Goal: Transaction & Acquisition: Purchase product/service

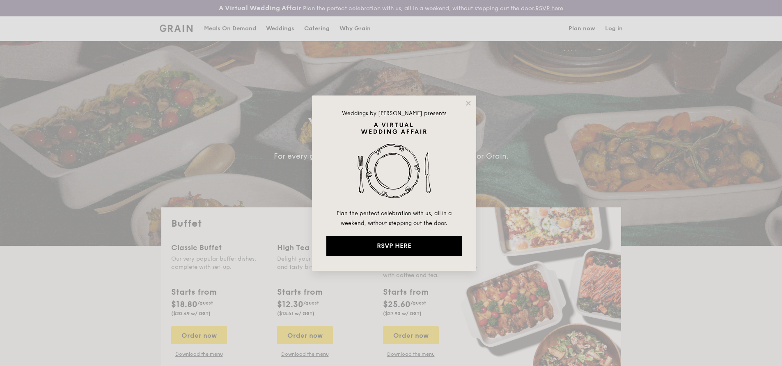
select select
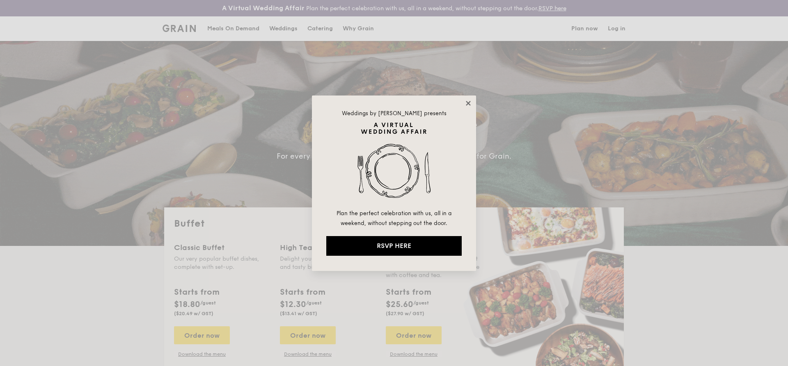
click at [467, 102] on icon at bounding box center [468, 103] width 5 height 5
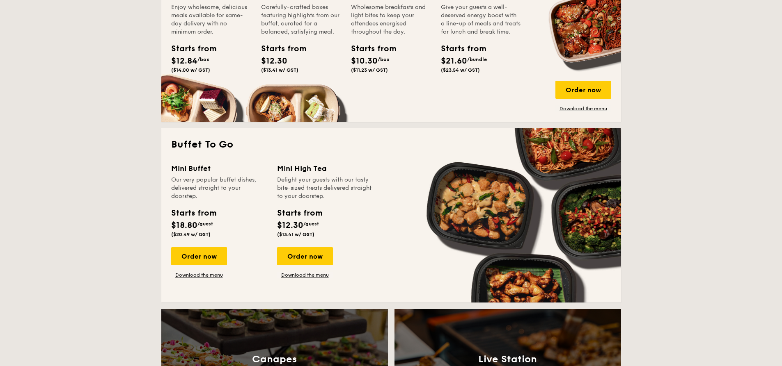
scroll to position [476, 0]
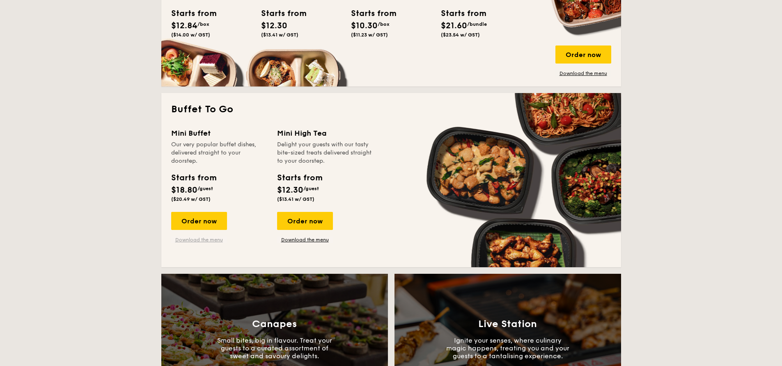
click at [199, 239] on link "Download the menu" at bounding box center [199, 240] width 56 height 7
click at [306, 240] on link "Download the menu" at bounding box center [305, 240] width 56 height 7
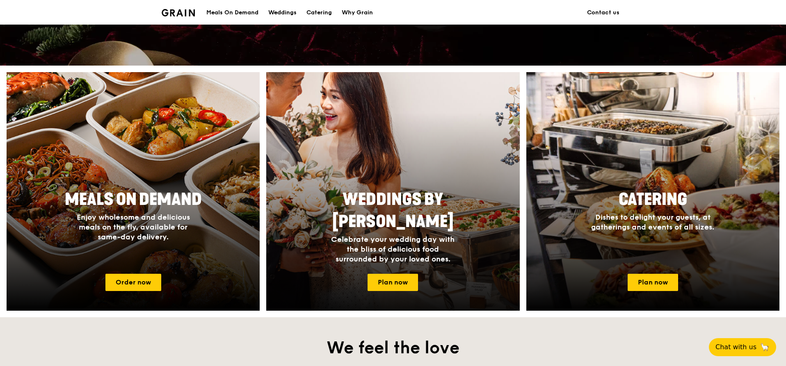
scroll to position [333, 0]
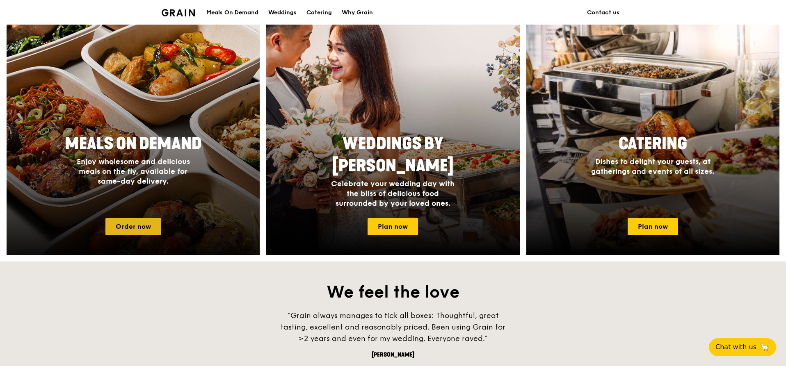
click at [147, 229] on link "Order now" at bounding box center [133, 226] width 56 height 17
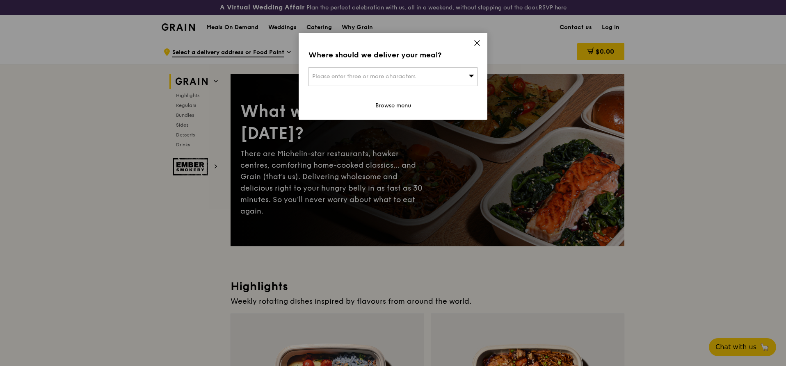
click at [450, 75] on div "Please enter three or more characters" at bounding box center [393, 76] width 169 height 19
type input "punggol"
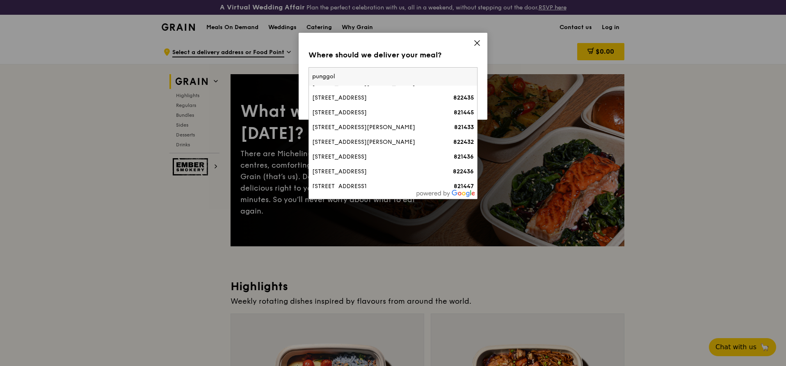
scroll to position [91, 0]
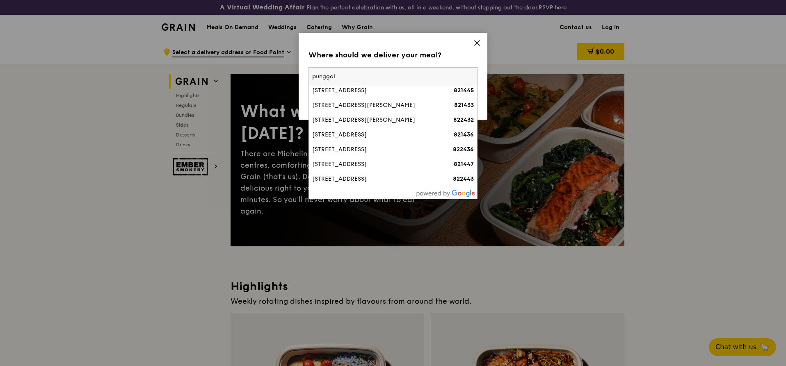
drag, startPoint x: 354, startPoint y: 77, endPoint x: 285, endPoint y: 86, distance: 69.5
click at [277, 88] on div "Where should we deliver your meal? Please enter three or more characters [GEOGR…" at bounding box center [393, 183] width 786 height 366
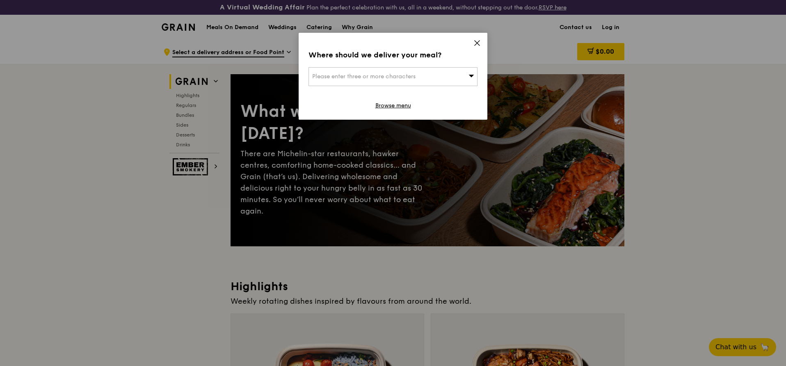
click at [395, 73] on span "Please enter three or more characters" at bounding box center [363, 76] width 103 height 7
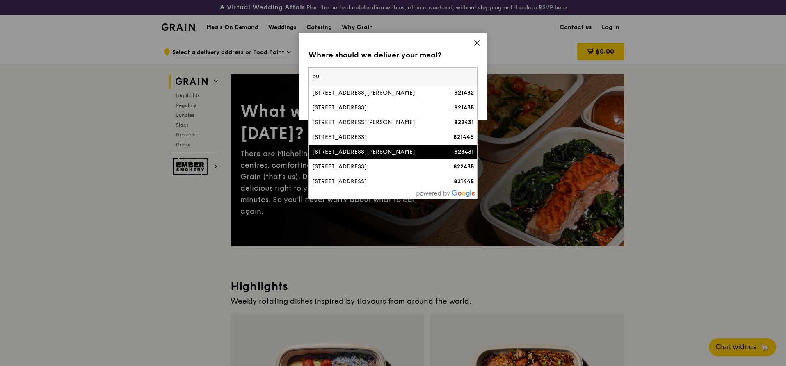
type input "p"
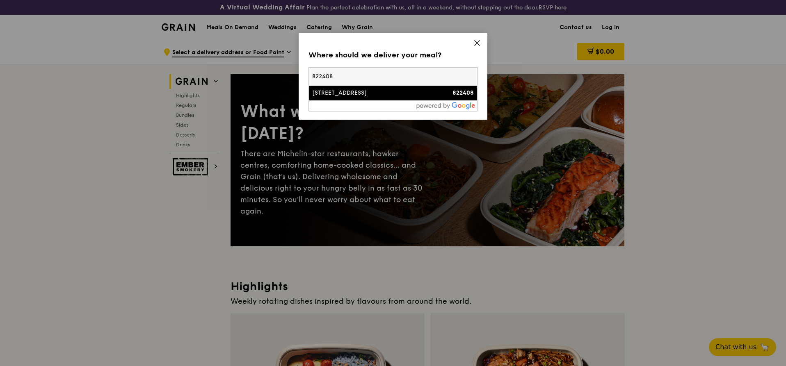
type input "822408"
click at [345, 91] on div "[STREET_ADDRESS]" at bounding box center [372, 93] width 121 height 8
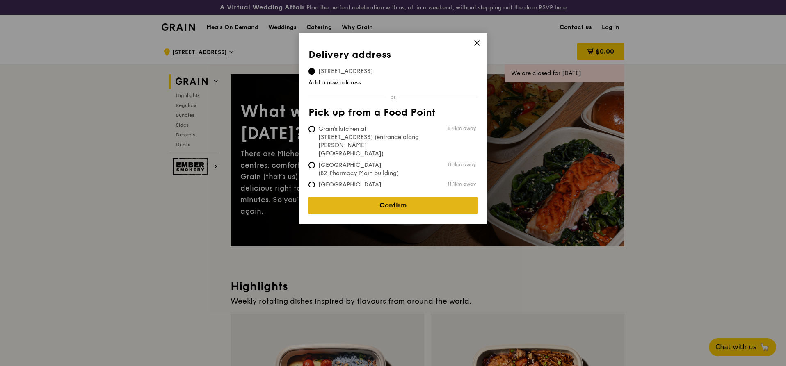
click at [405, 202] on link "Confirm" at bounding box center [393, 205] width 169 height 17
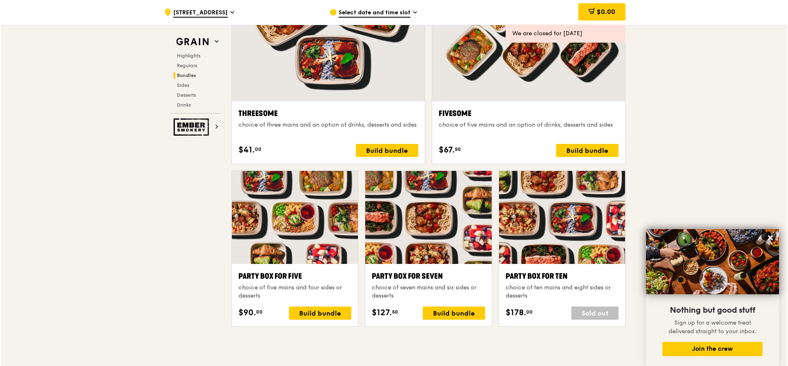
scroll to position [1502, 0]
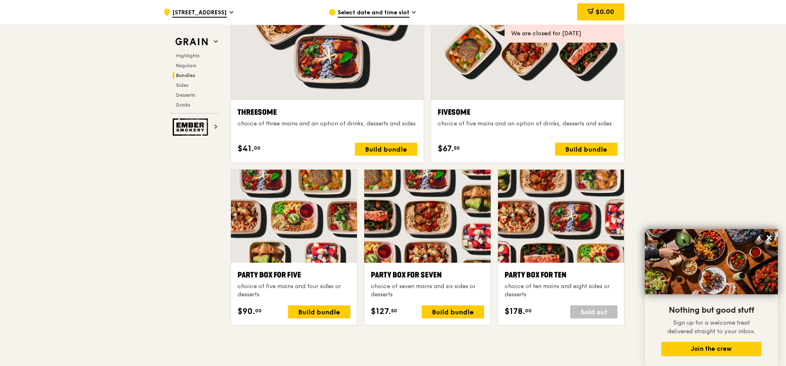
click at [277, 275] on div "Party Box for Five" at bounding box center [294, 275] width 113 height 11
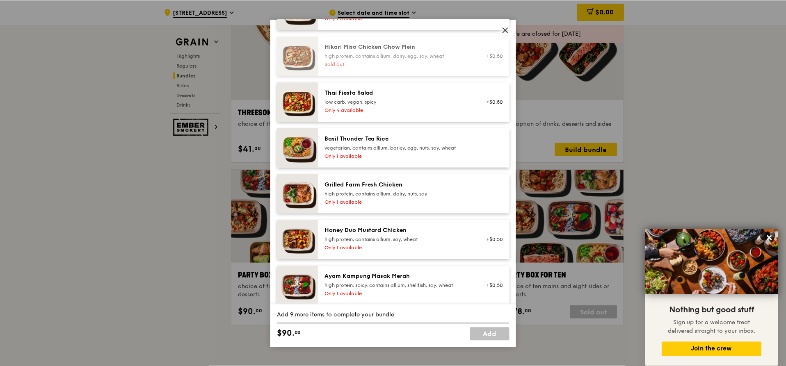
scroll to position [0, 0]
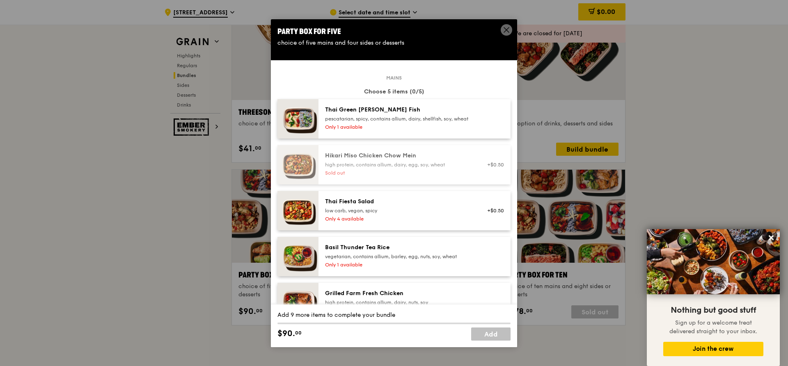
click at [363, 260] on div "vegetarian, contains allium, barley, egg, nuts, soy, wheat" at bounding box center [398, 257] width 147 height 7
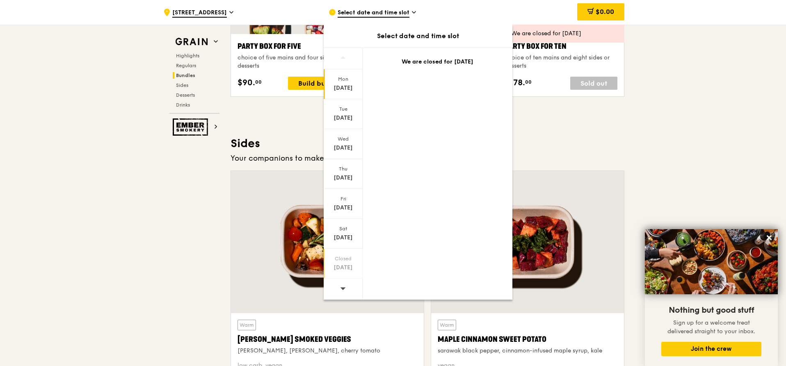
scroll to position [1736, 0]
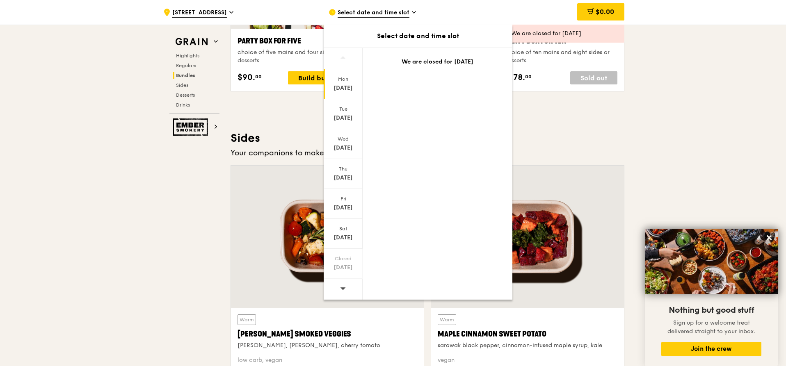
click at [341, 288] on icon at bounding box center [343, 289] width 6 height 6
click at [341, 287] on icon at bounding box center [343, 289] width 6 height 6
click at [432, 85] on div "[DATE] [DATE] [DATE] [DATE] [DATE] [DATE] Closed [DATE] We are closed for [DATE]" at bounding box center [418, 174] width 189 height 252
click at [400, 15] on span "Select date and time slot" at bounding box center [374, 13] width 72 height 9
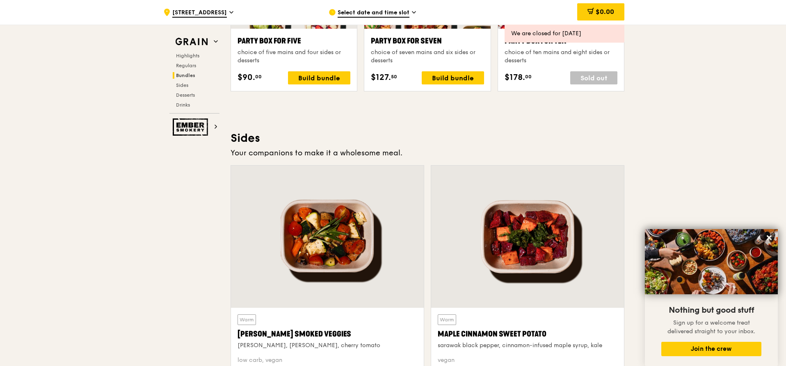
click at [400, 14] on span "Select date and time slot" at bounding box center [374, 13] width 72 height 9
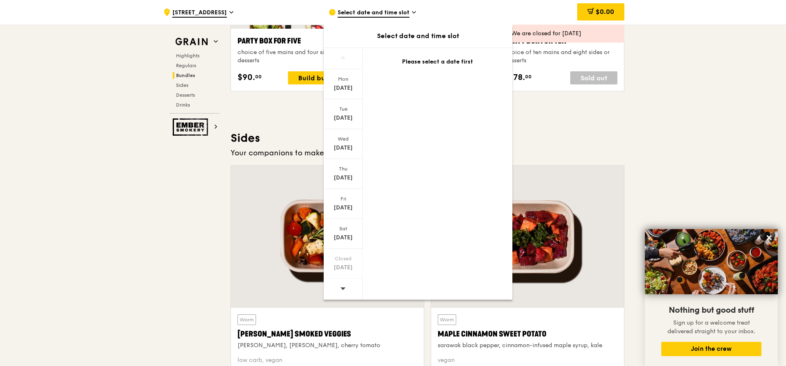
click at [343, 290] on icon at bounding box center [343, 289] width 6 height 6
click at [349, 264] on div "[DATE]" at bounding box center [343, 268] width 37 height 8
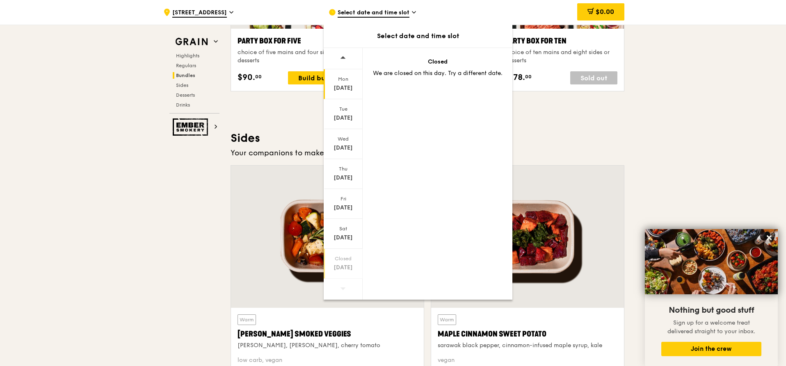
click at [338, 85] on div "[DATE]" at bounding box center [343, 88] width 37 height 8
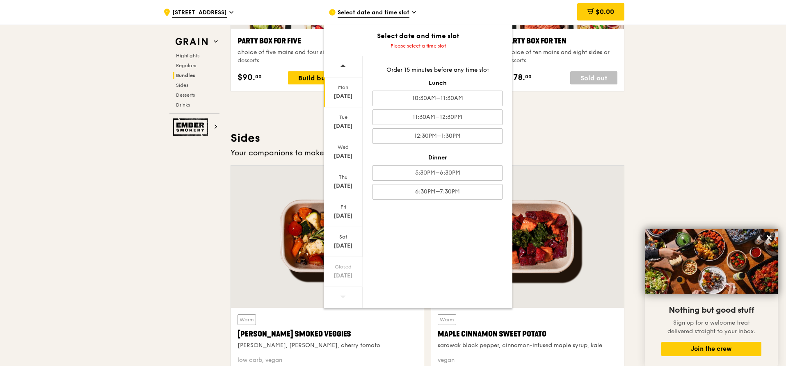
click at [535, 132] on h3 "Sides" at bounding box center [428, 138] width 394 height 15
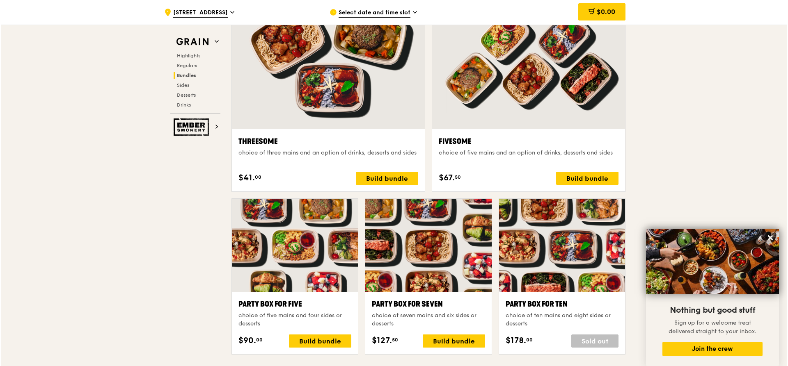
scroll to position [1513, 0]
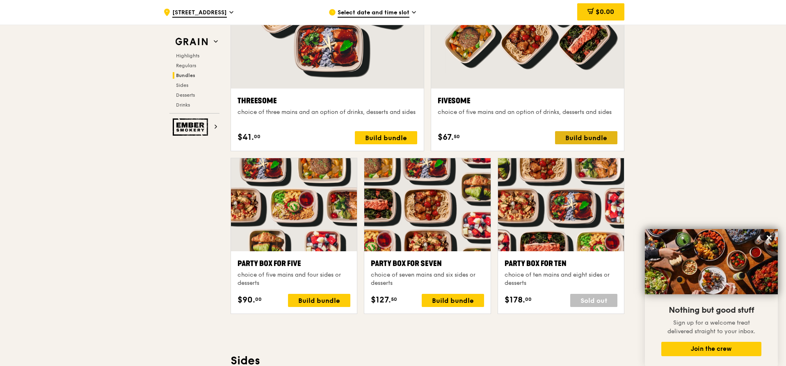
click at [596, 137] on div "Build bundle" at bounding box center [586, 137] width 62 height 13
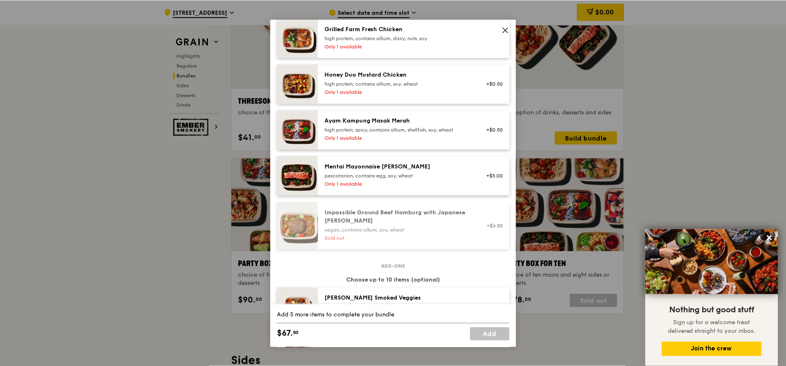
scroll to position [213, 0]
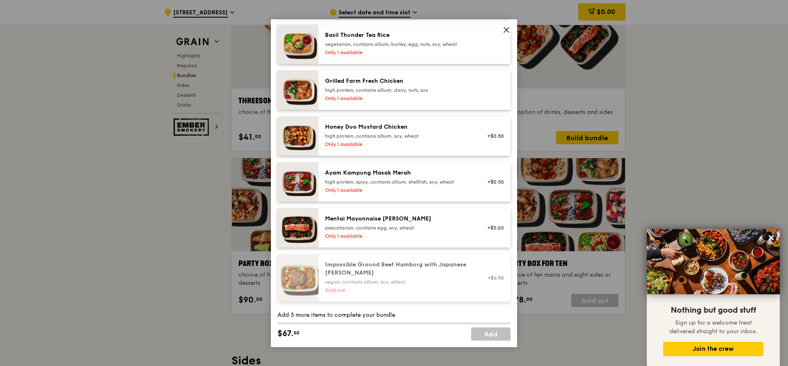
click at [409, 185] on div "high protein, spicy, contains allium, shellfish, soy, wheat" at bounding box center [398, 182] width 147 height 7
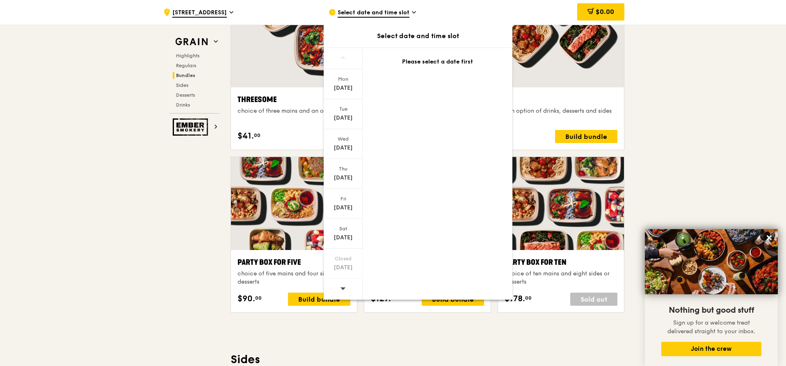
scroll to position [1515, 0]
click at [339, 288] on div at bounding box center [343, 289] width 39 height 21
click at [340, 288] on icon at bounding box center [343, 289] width 6 height 6
click at [184, 188] on div "Grain Highlights Regulars Bundles Sides Desserts Drinks Ember Smokery What will…" at bounding box center [393, 264] width 463 height 3431
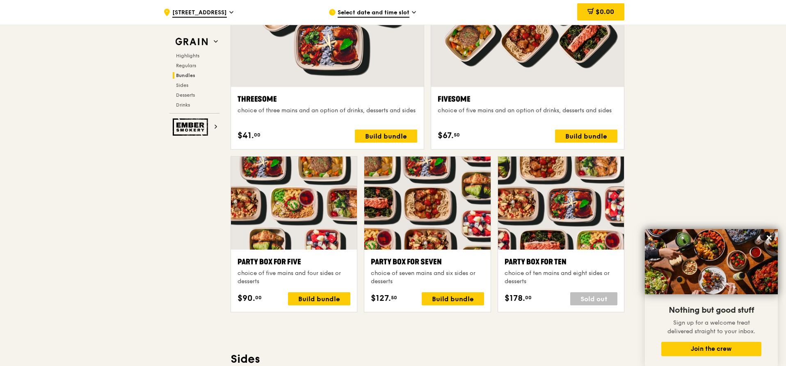
click at [398, 13] on span "Select date and time slot" at bounding box center [374, 13] width 72 height 9
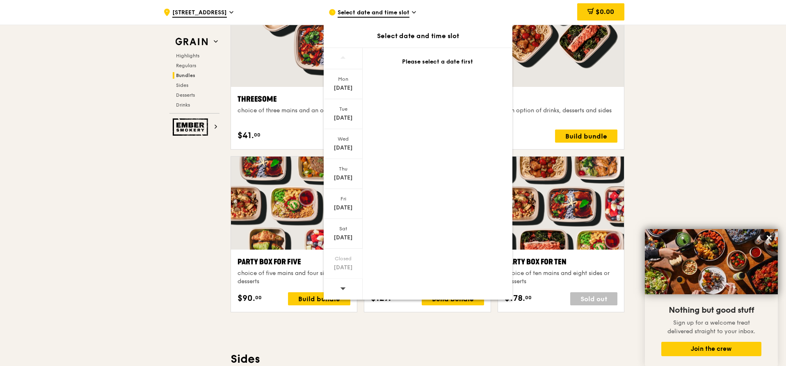
click at [674, 75] on div ".cls-1 { fill: none; stroke: #fff; stroke-linecap: round; stroke-linejoin: roun…" at bounding box center [393, 252] width 786 height 3456
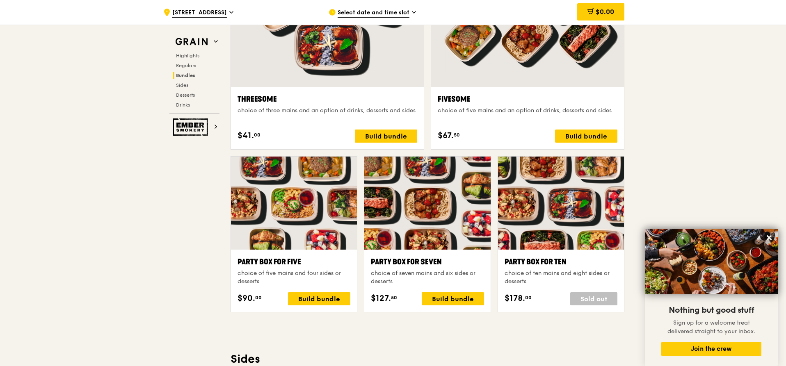
click at [181, 199] on div "Grain Highlights Regulars Bundles Sides Desserts Drinks Ember Smokery What will…" at bounding box center [393, 264] width 463 height 3431
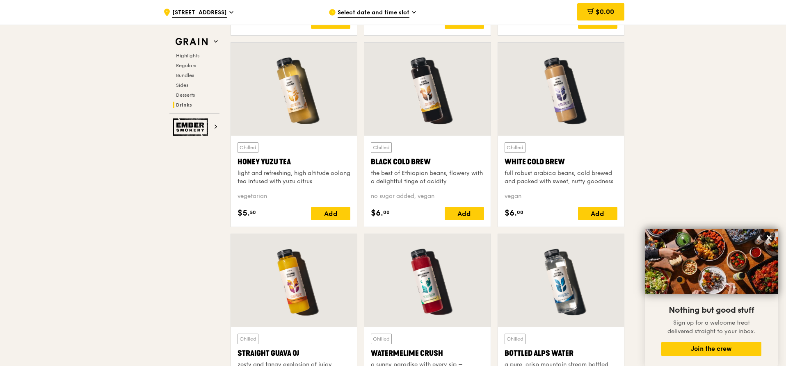
scroll to position [3245, 0]
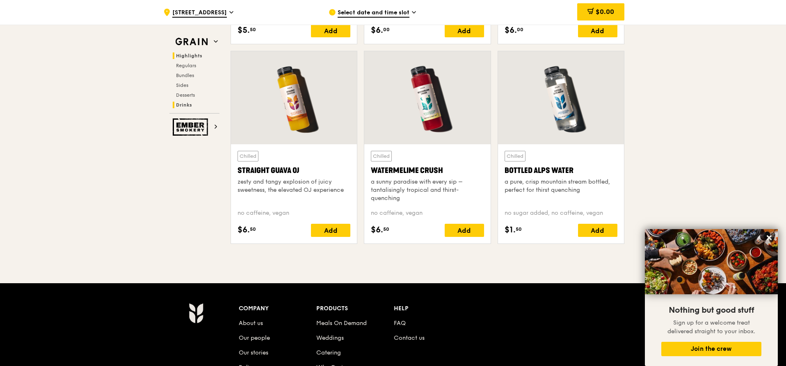
click at [184, 58] on span "Highlights" at bounding box center [189, 56] width 26 height 6
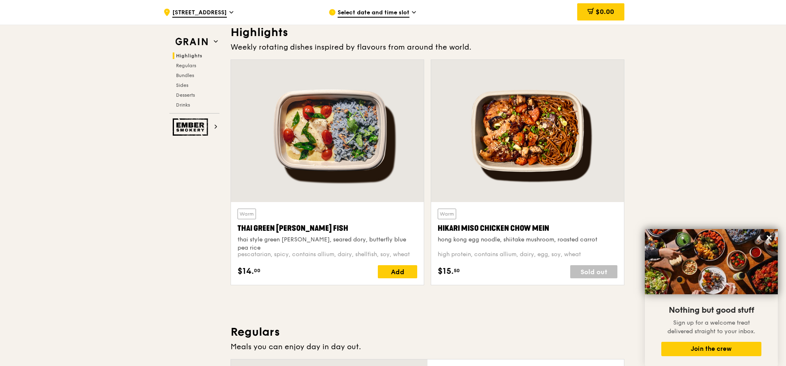
scroll to position [246, 0]
